Goal: Find specific page/section: Find specific page/section

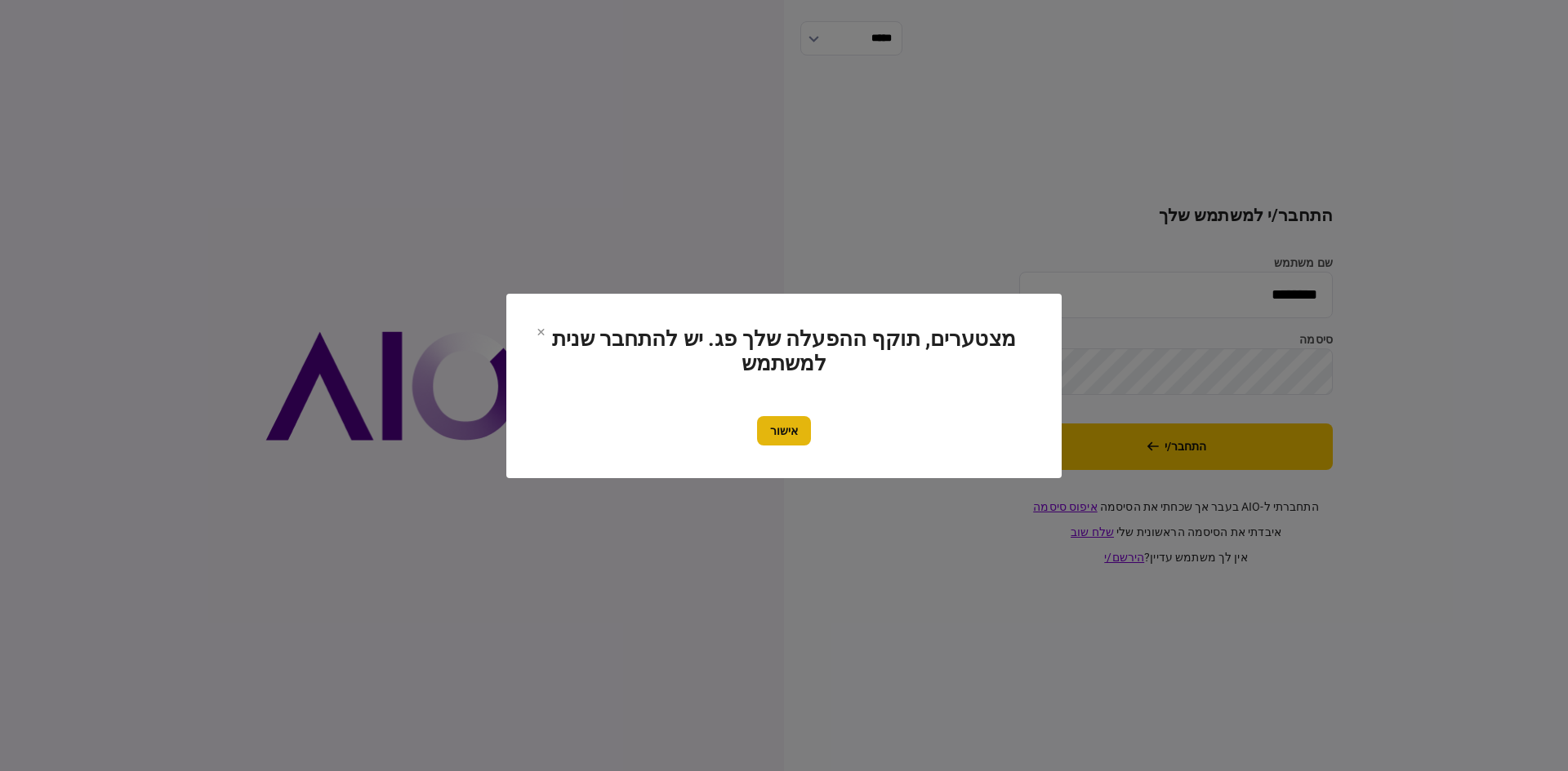
click at [777, 422] on button "אישור" at bounding box center [784, 430] width 54 height 29
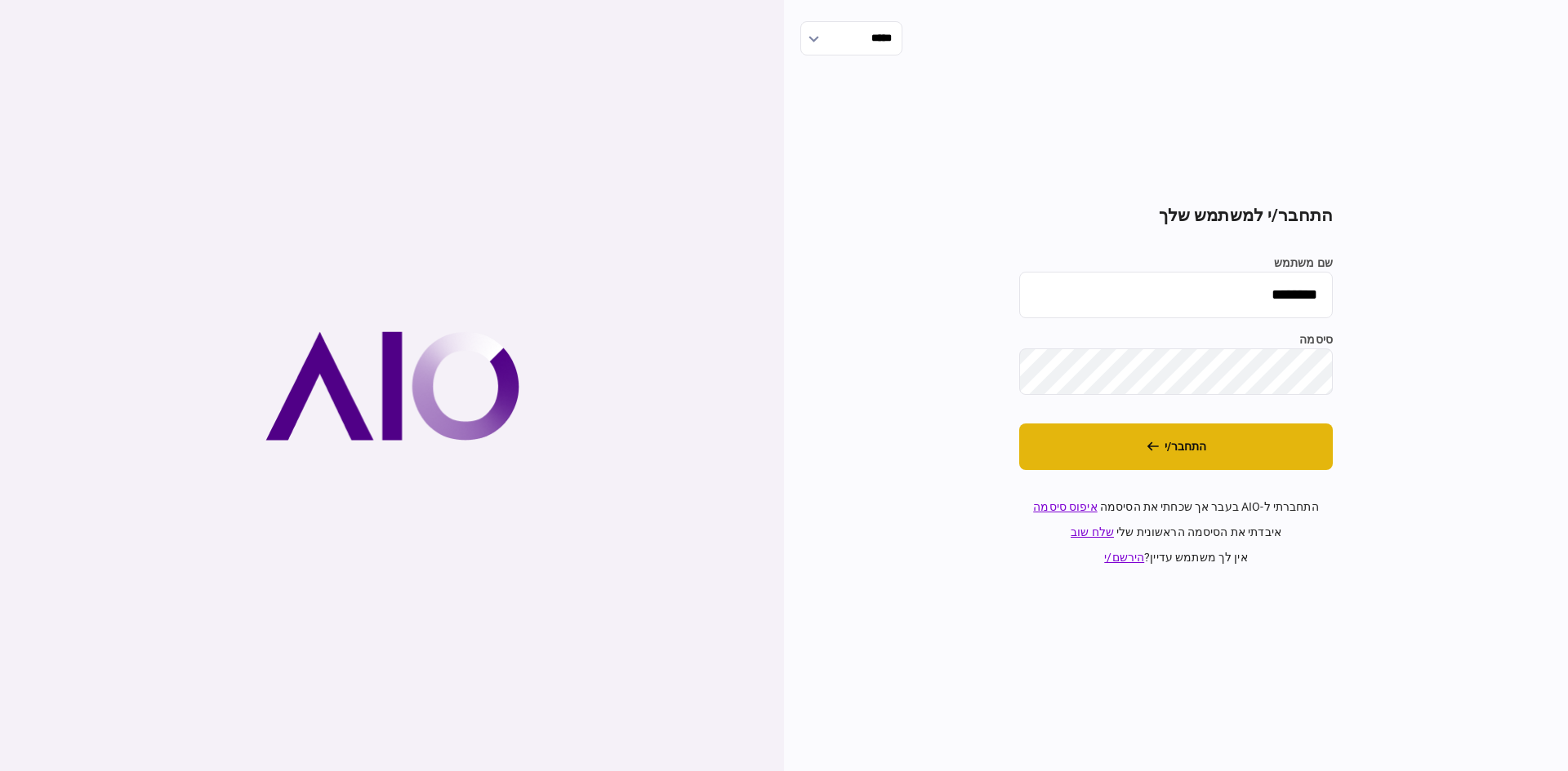
click at [1088, 459] on button "התחבר/י" at bounding box center [1175, 446] width 314 height 47
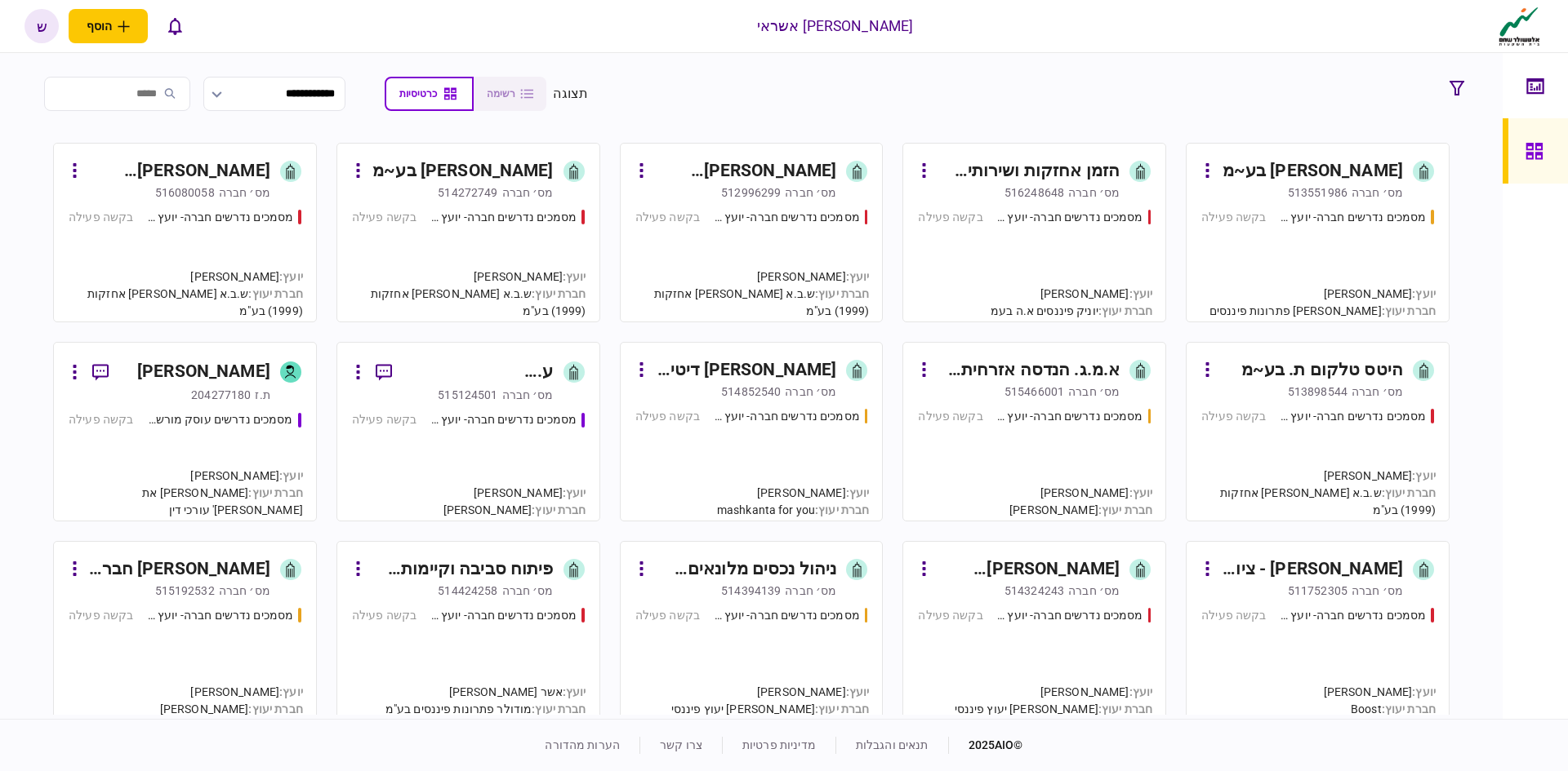
click at [1344, 186] on div "513551986" at bounding box center [1318, 192] width 60 height 17
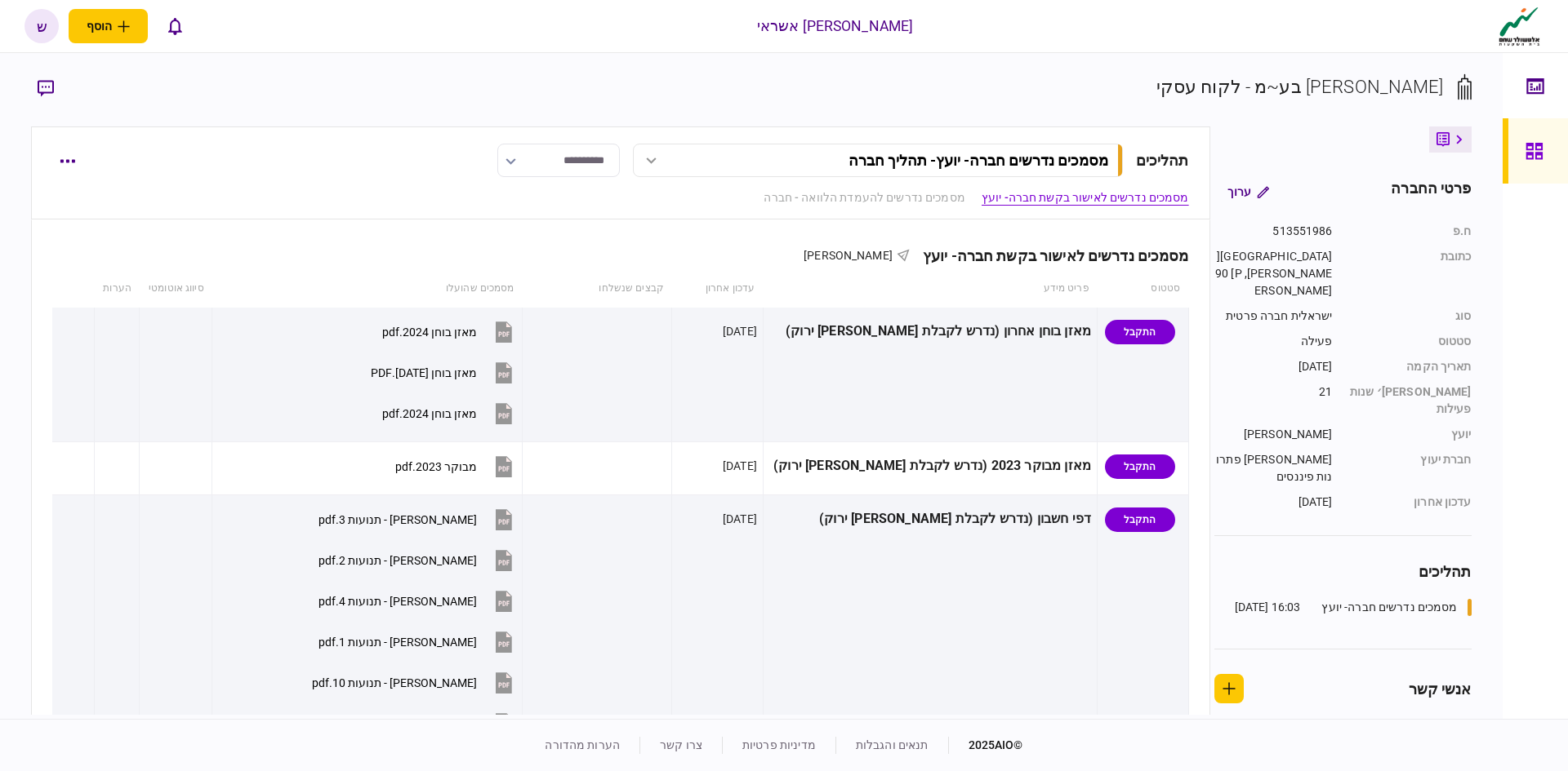
click at [1527, 138] on div at bounding box center [1538, 151] width 26 height 65
